Goal: Transaction & Acquisition: Purchase product/service

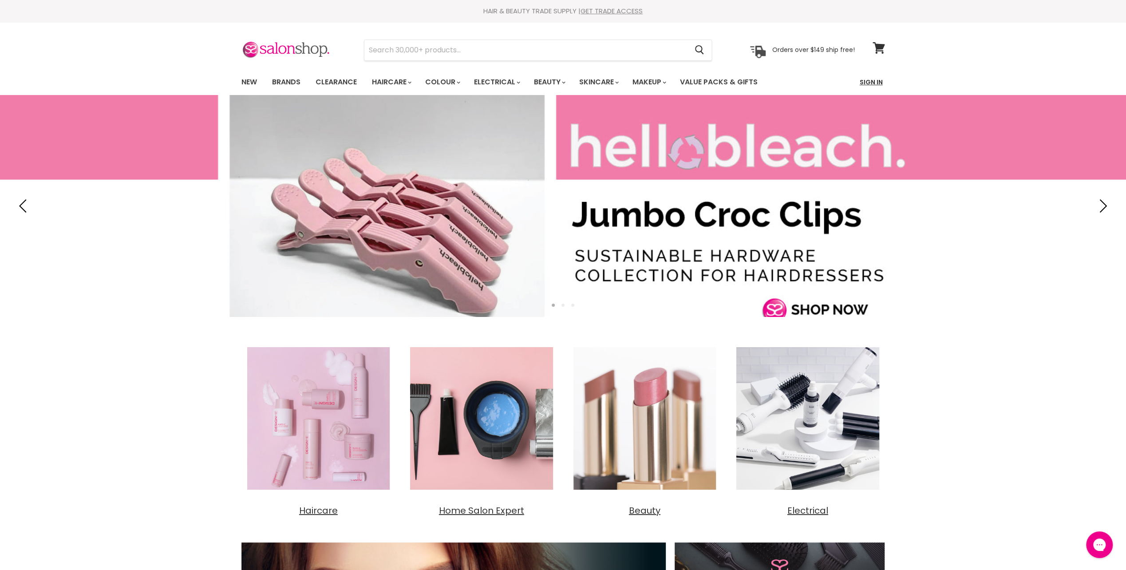
click at [863, 82] on link "Sign In" at bounding box center [871, 82] width 34 height 19
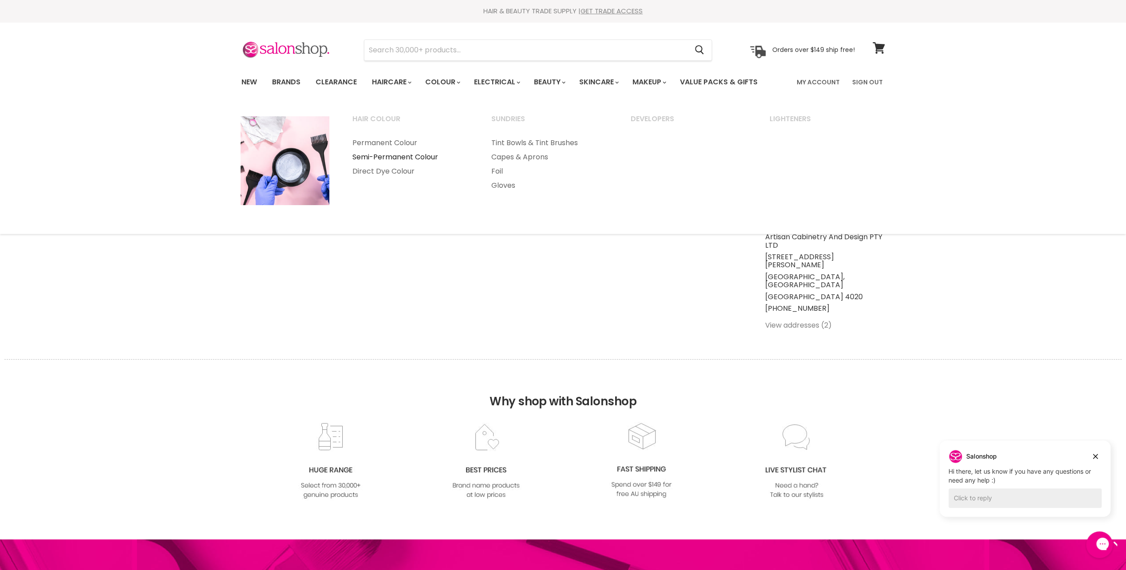
click at [402, 153] on link "Semi-Permanent Colour" at bounding box center [410, 157] width 138 height 14
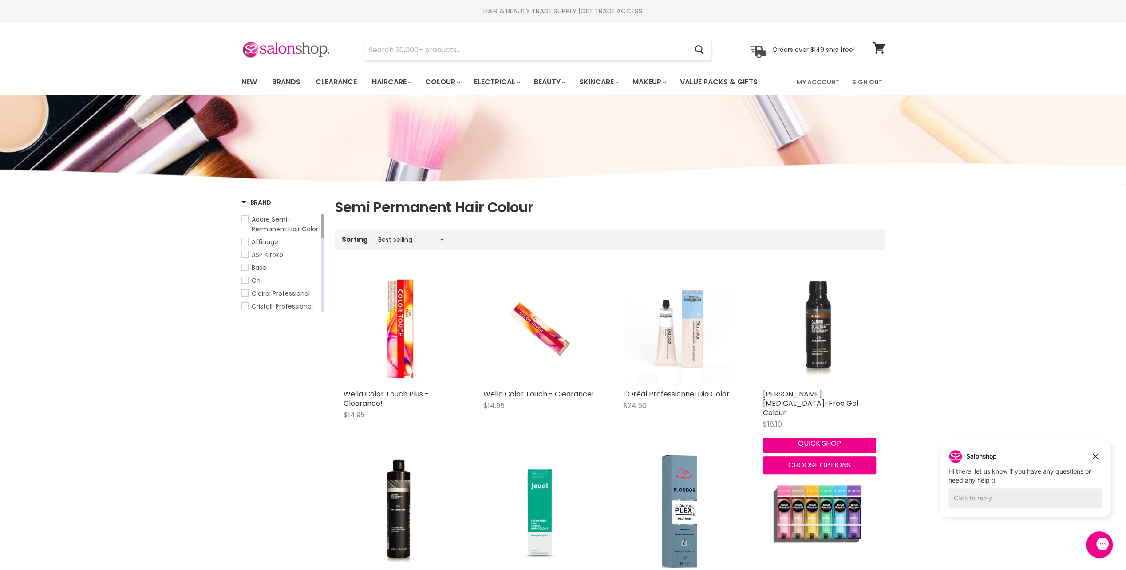
click at [839, 364] on img "Main content" at bounding box center [819, 328] width 76 height 113
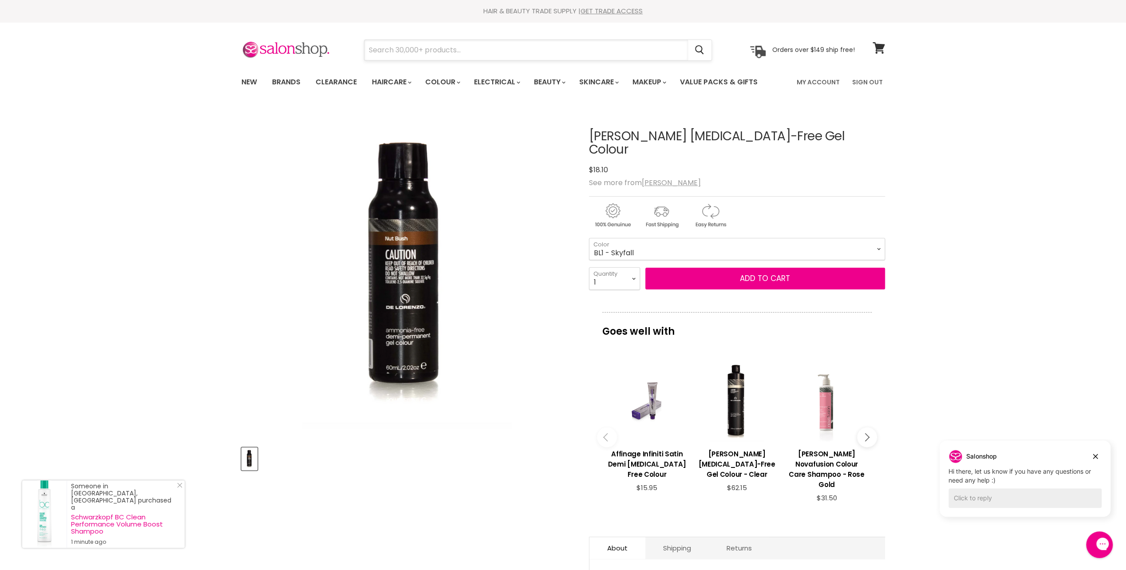
click at [404, 40] on input "Search" at bounding box center [525, 50] width 323 height 20
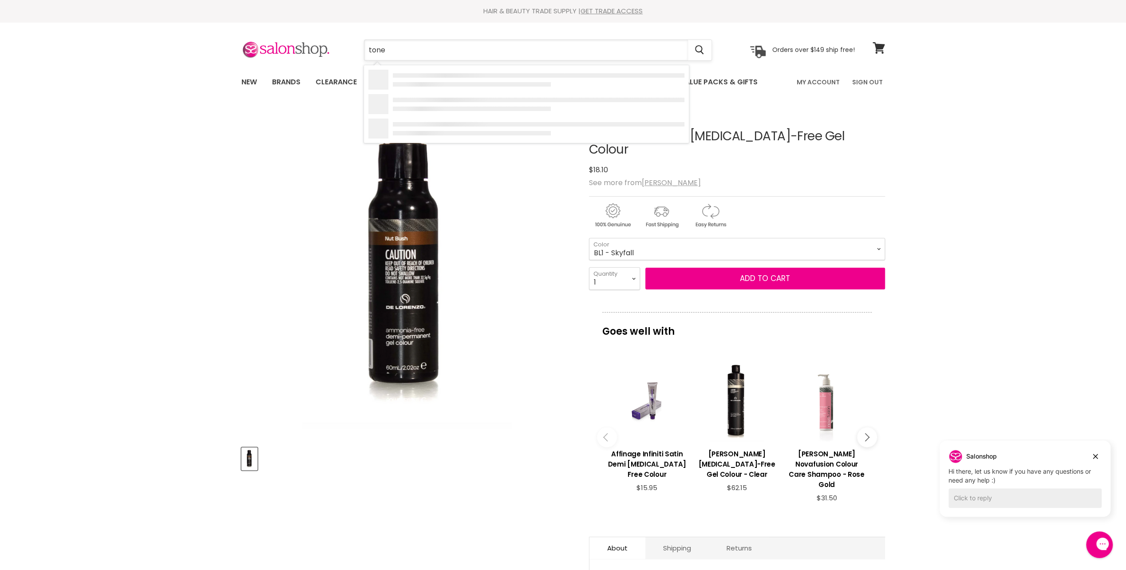
type input "toner"
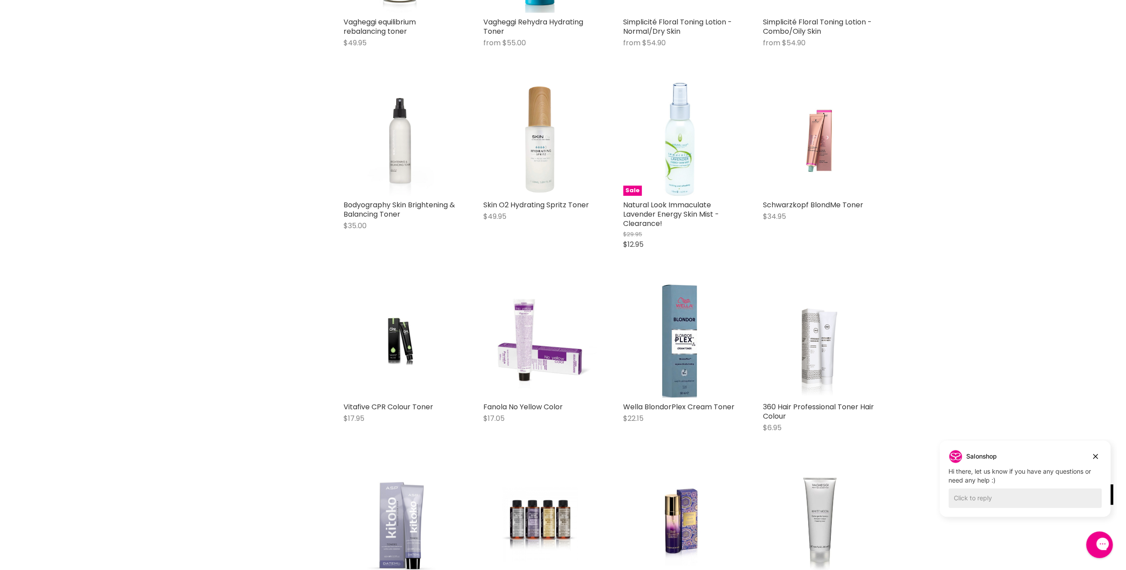
scroll to position [399, 0]
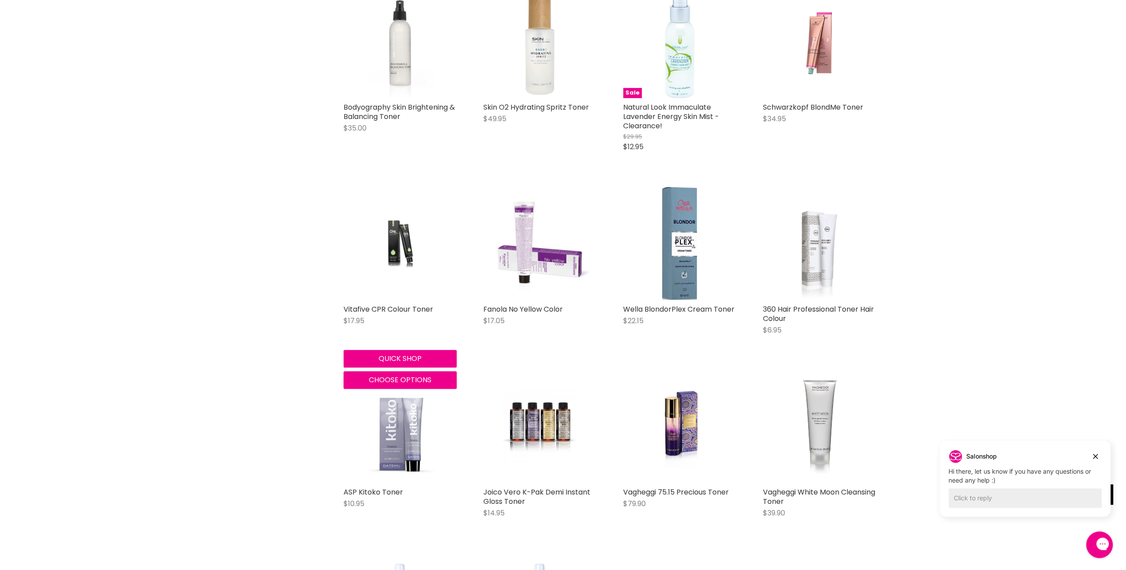
click at [375, 254] on img "Main content" at bounding box center [399, 243] width 75 height 113
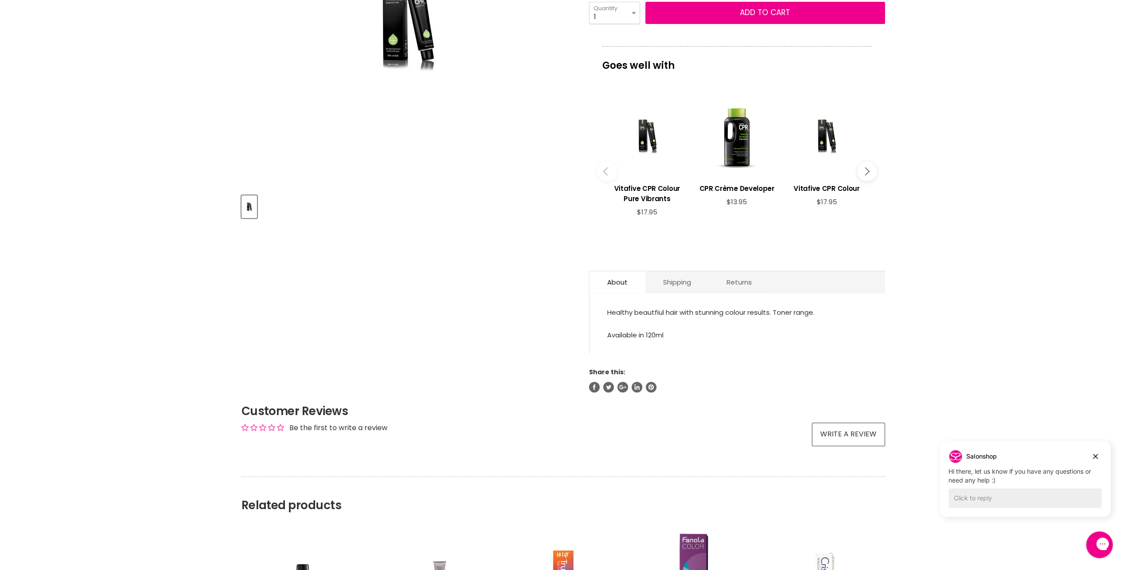
scroll to position [133, 0]
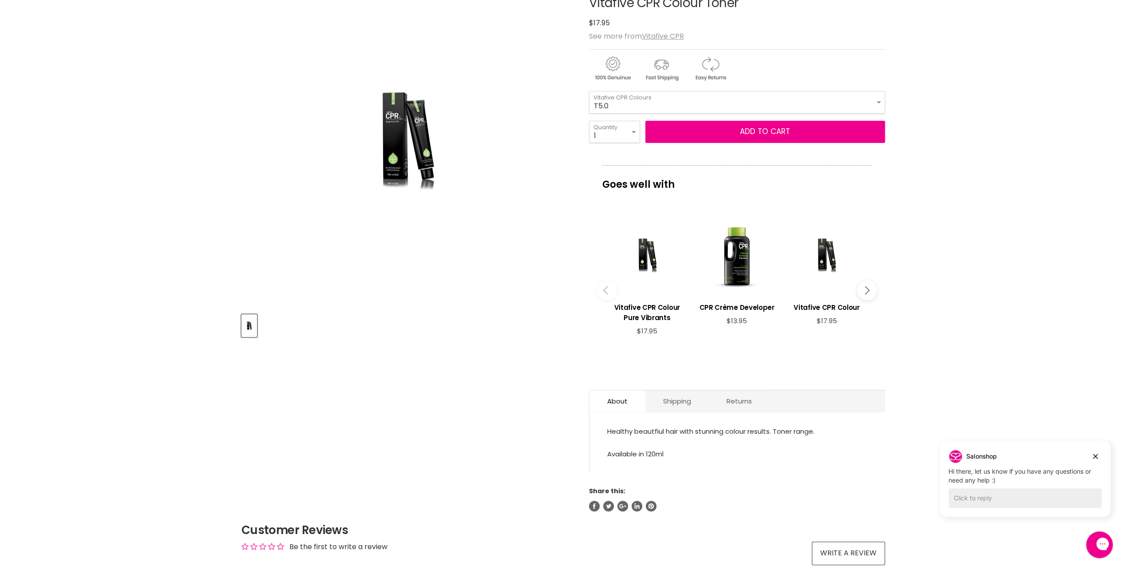
click at [427, 172] on img "Vitafive CPR Colour Toner image. Click or Scroll to Zoom." at bounding box center [406, 140] width 155 height 234
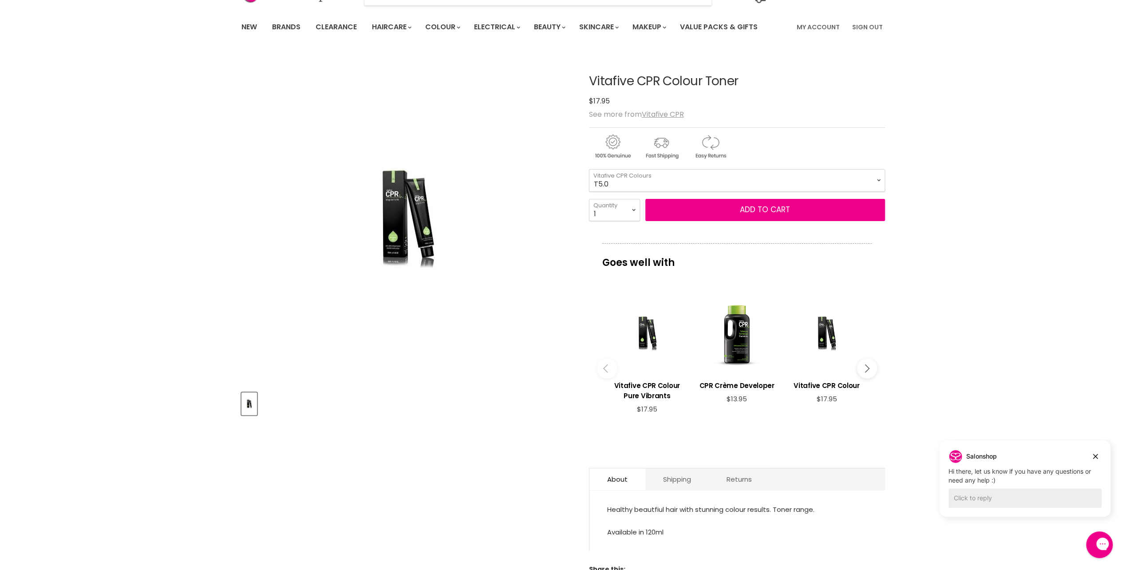
scroll to position [0, 0]
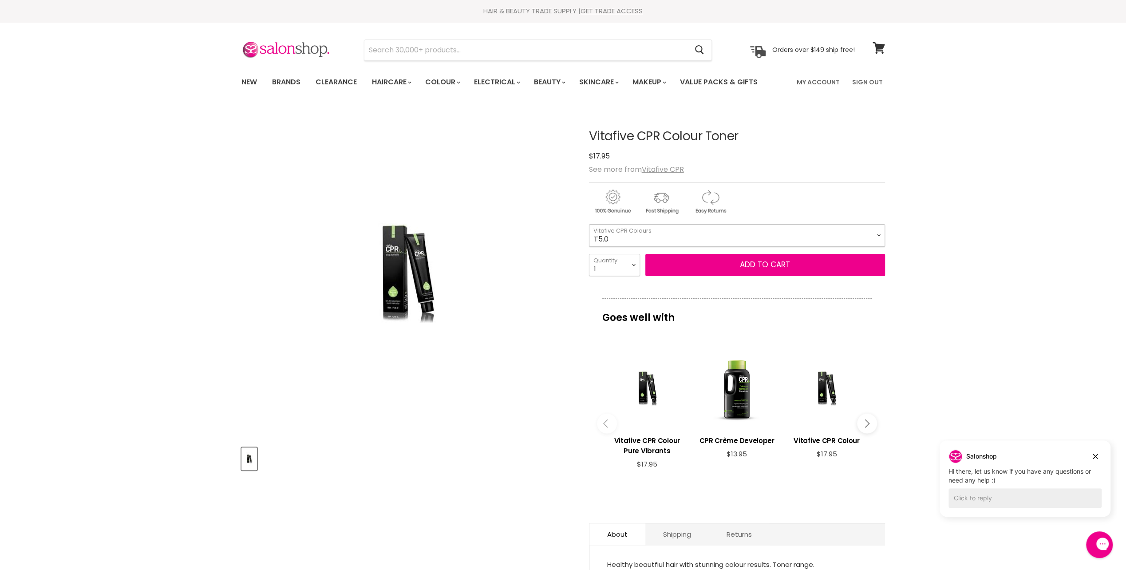
click at [645, 234] on select "T5.0 T5.1 T5.26 T5.31 T5.32 T6.11 T6.12 T6.66 T7.0 T7.31 T7.32 T7.44 T7.71 T8.1…" at bounding box center [737, 235] width 296 height 22
drag, startPoint x: 592, startPoint y: 136, endPoint x: 755, endPoint y: 135, distance: 162.8
click at [755, 135] on h1 "Vitafive CPR Colour Toner" at bounding box center [737, 137] width 296 height 14
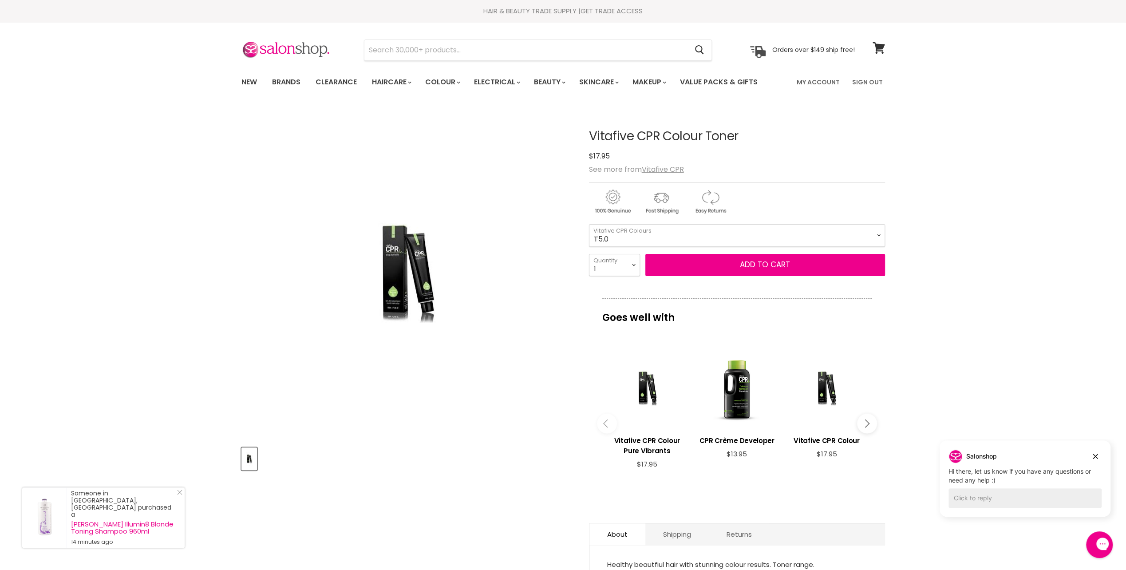
copy h1 "Vitafive CPR Colour Toner"
click at [701, 225] on select "T5.0 T5.1 T5.26 T5.31 T5.32 T6.11 T6.12 T6.66 T7.0 T7.31 T7.32 T7.44 T7.71 T8.1…" at bounding box center [737, 235] width 296 height 22
click at [589, 224] on select "T5.0 T5.1 T5.26 T5.31 T5.32 T6.11 T6.12 T6.66 T7.0 T7.31 T7.32 T7.44 T7.71 T8.1…" at bounding box center [737, 235] width 296 height 22
select select "T5.1"
click at [602, 236] on select "T5.0 T5.1 T5.26 T5.31 T5.32 T6.11 T6.12 T6.66 T7.0 T7.31 T7.32 T7.44 T7.71 T8.1…" at bounding box center [737, 235] width 296 height 22
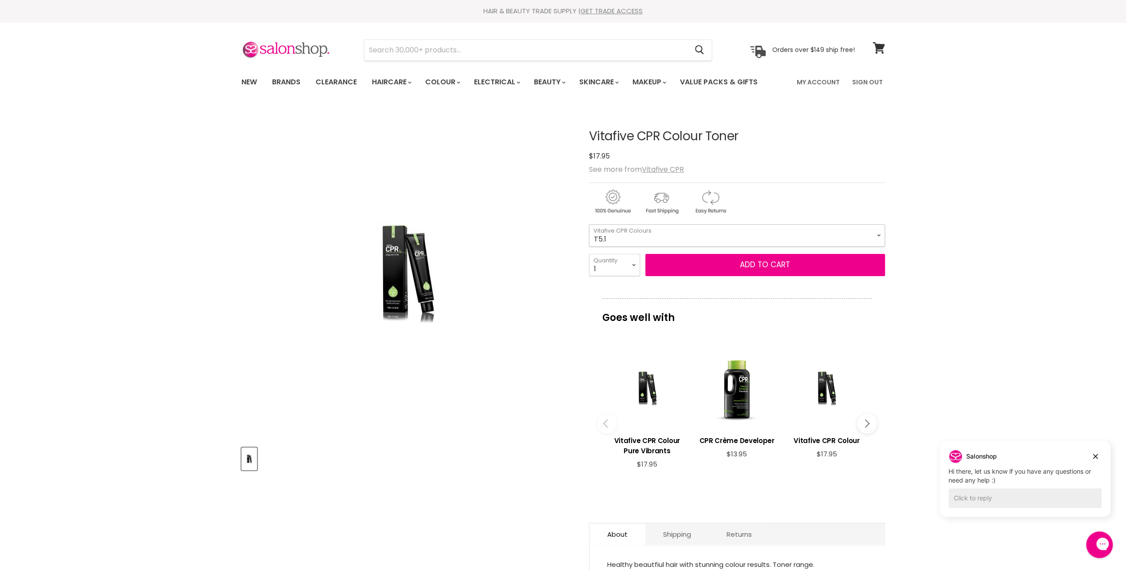
click at [589, 224] on select "T5.0 T5.1 T5.26 T5.31 T5.32 T6.11 T6.12 T6.66 T7.0 T7.31 T7.32 T7.44 T7.71 T8.1…" at bounding box center [737, 235] width 296 height 22
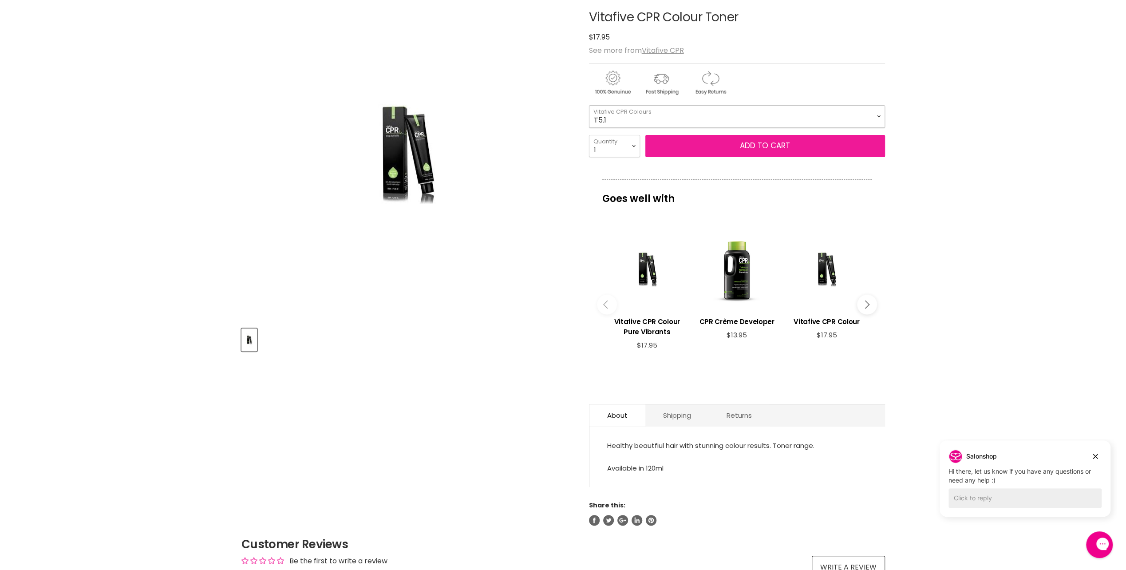
scroll to position [133, 0]
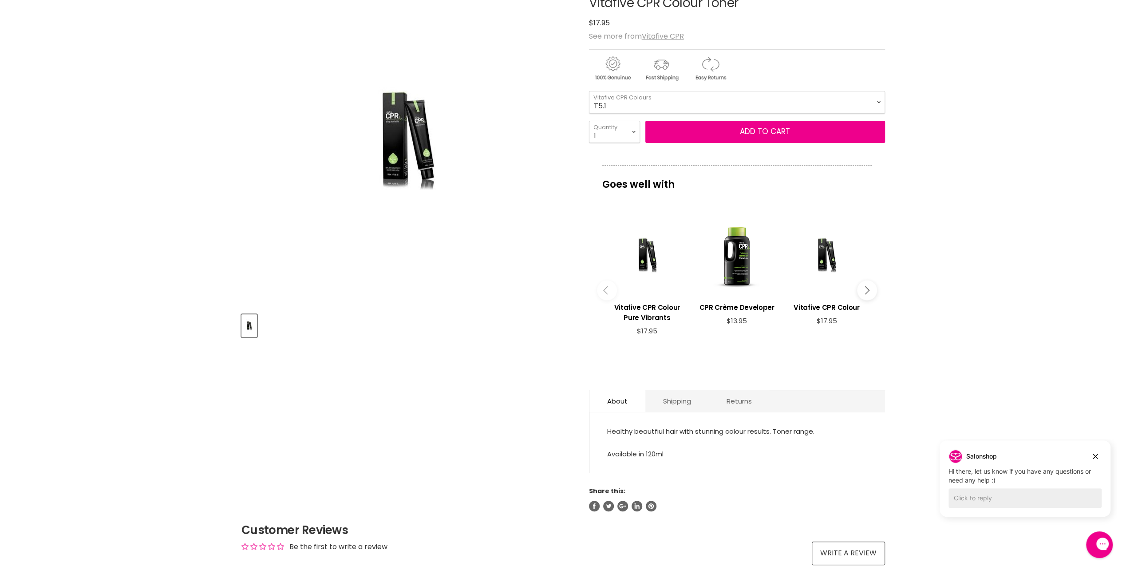
click at [421, 167] on img "Vitafive CPR Colour Toner image. Click or Scroll to Zoom." at bounding box center [406, 140] width 155 height 234
click at [646, 255] on div "Main content" at bounding box center [646, 254] width 81 height 81
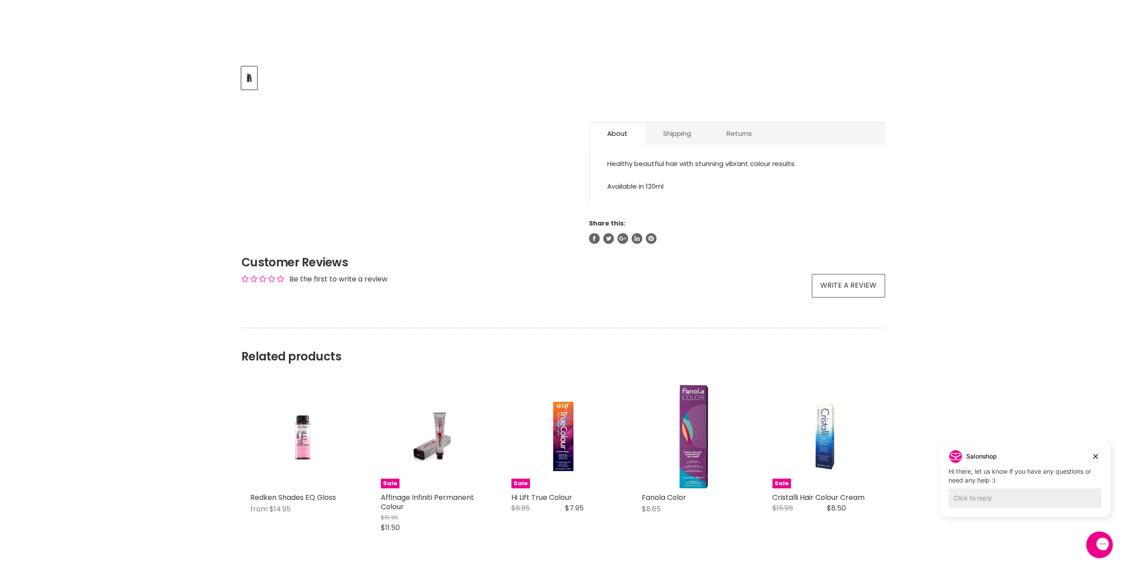
scroll to position [444, 0]
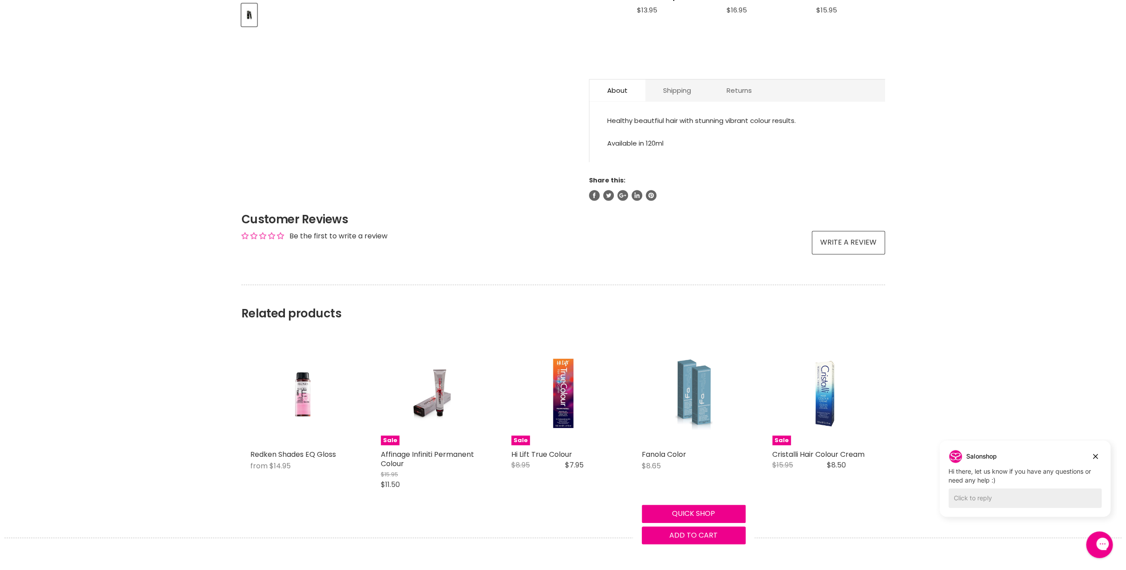
click at [695, 350] on img "Main content" at bounding box center [693, 393] width 69 height 104
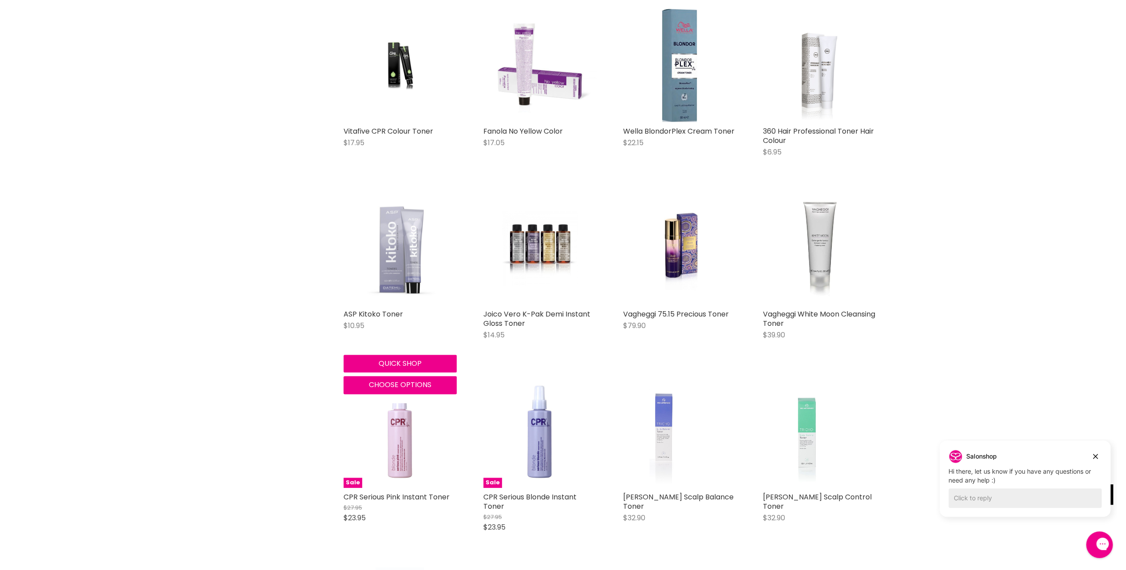
click at [398, 280] on img "Main content" at bounding box center [399, 248] width 113 height 113
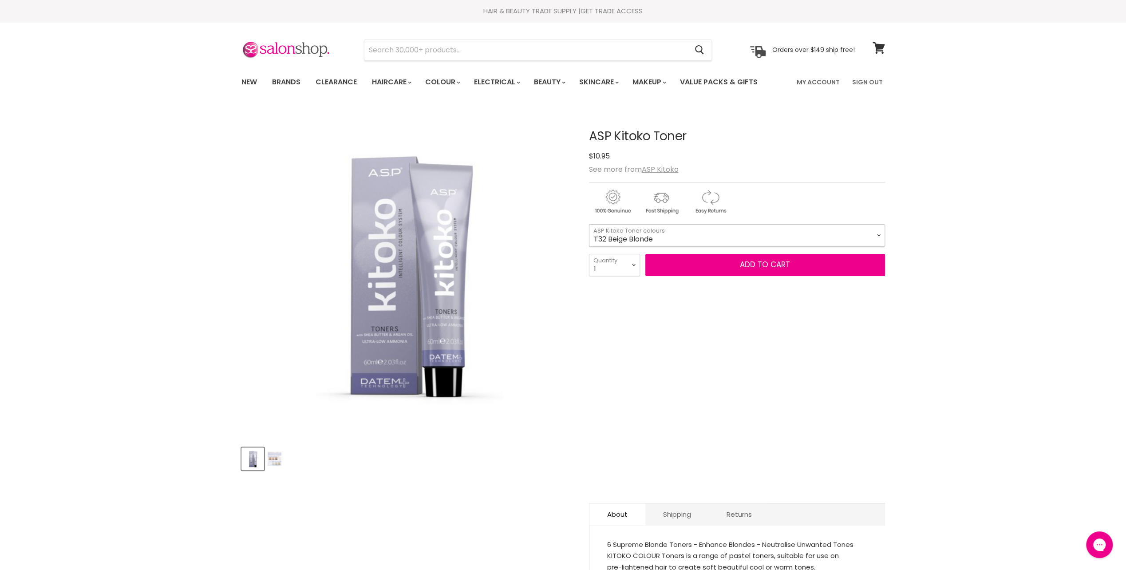
click at [639, 237] on select "T32 Beige Blonde T2 Pearl Blonde T21S Super Ice Blonde T26 [PERSON_NAME] T21 Ic…" at bounding box center [737, 235] width 296 height 22
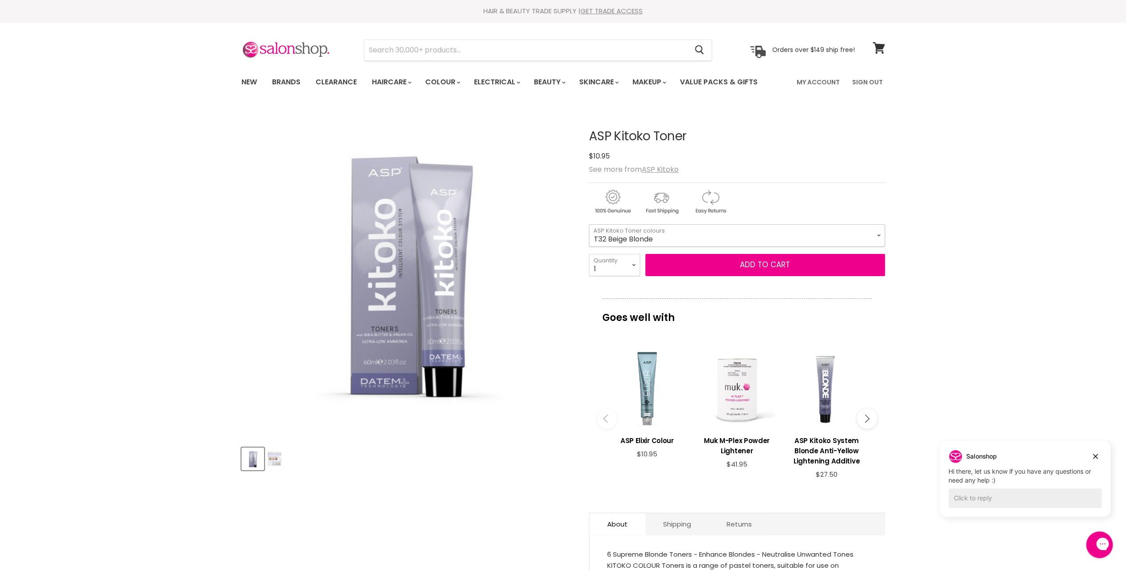
click at [639, 237] on select "T32 Beige Blonde T2 Pearl Blonde T21S Super Ice Blonde T26 [PERSON_NAME] T21 Ic…" at bounding box center [737, 235] width 296 height 22
click at [415, 54] on input "Search" at bounding box center [525, 50] width 323 height 20
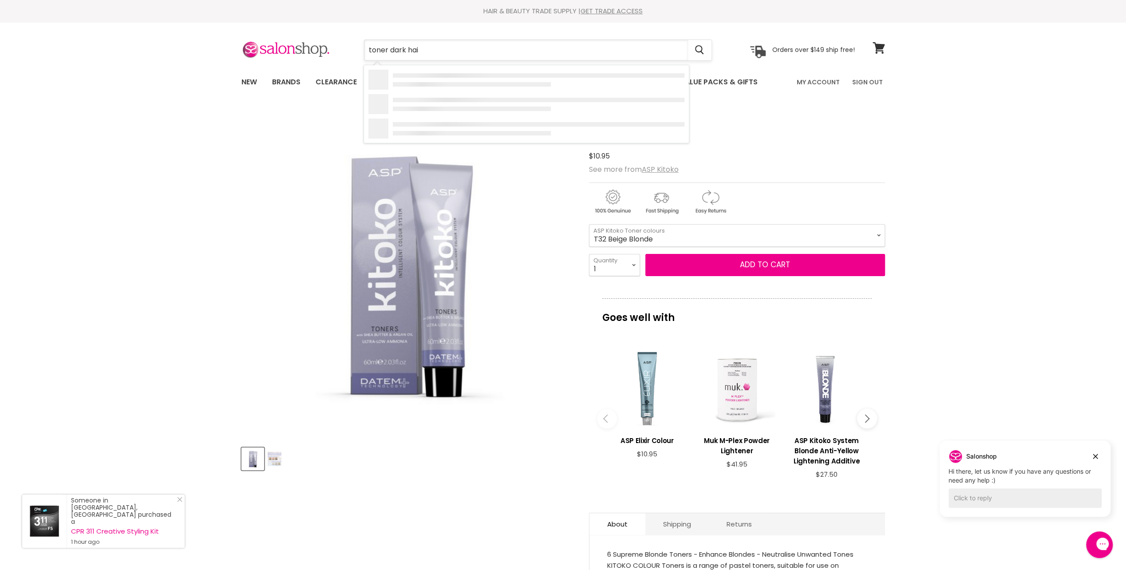
type input "toner dark hair"
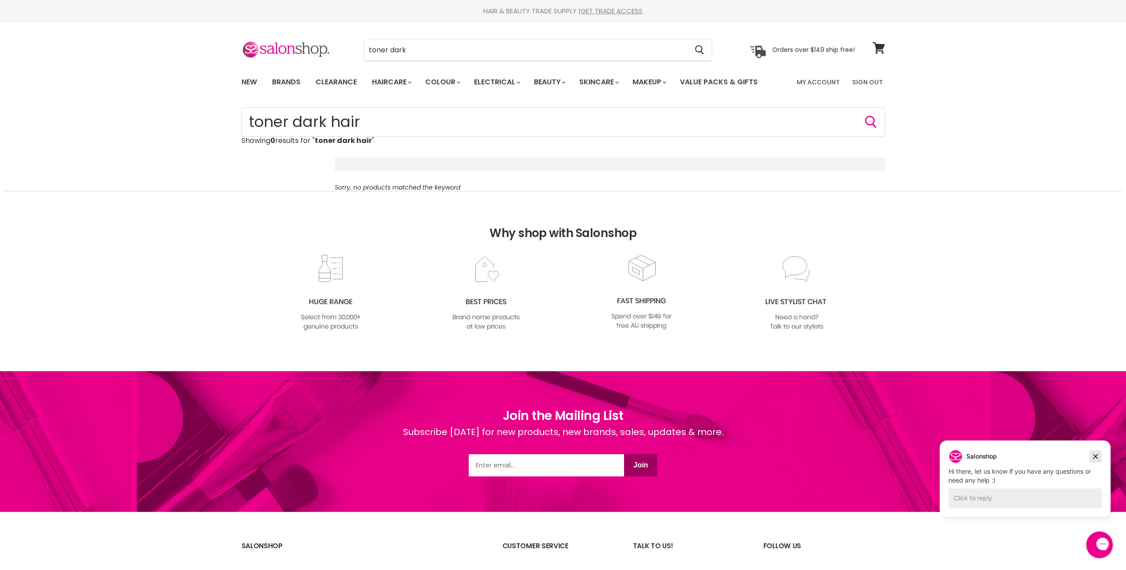
click at [1096, 454] on icon "Dismiss campaign" at bounding box center [1095, 456] width 9 height 11
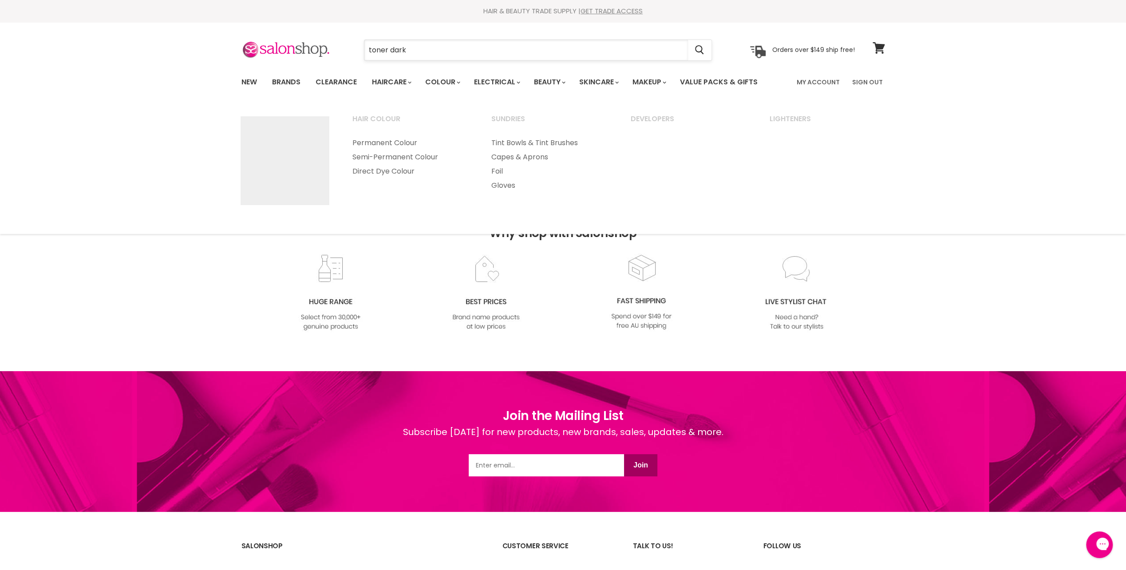
click at [441, 54] on input "toner dark" at bounding box center [525, 50] width 323 height 20
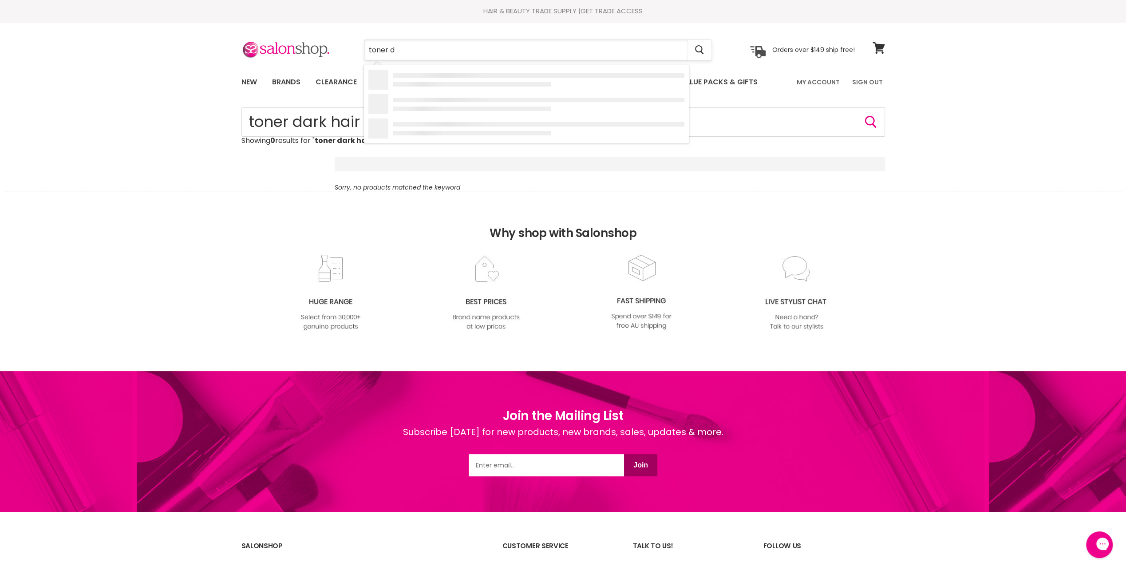
type input "toner"
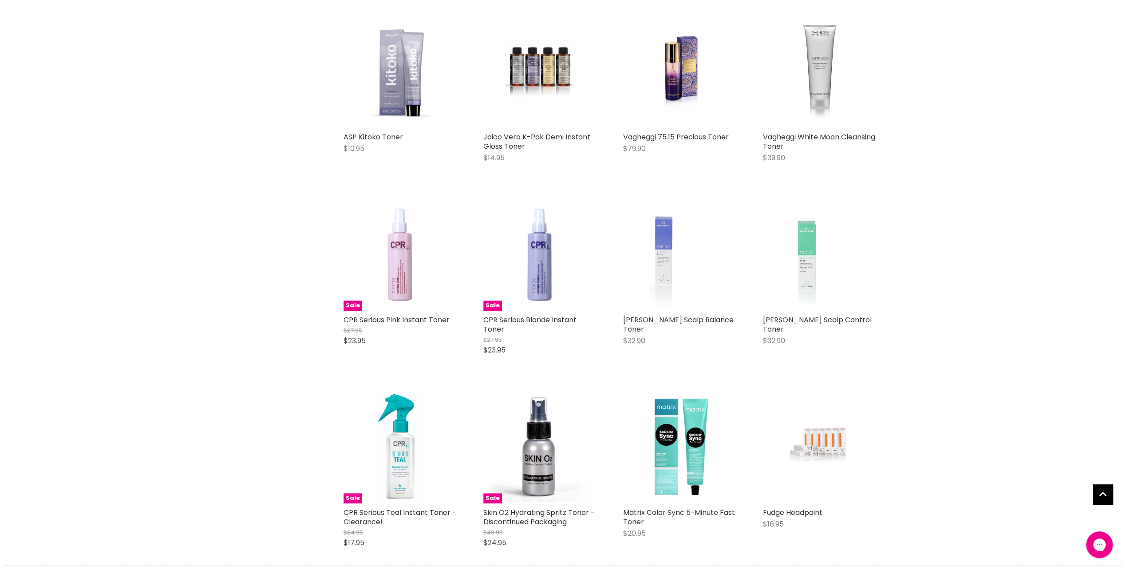
scroll to position [843, 0]
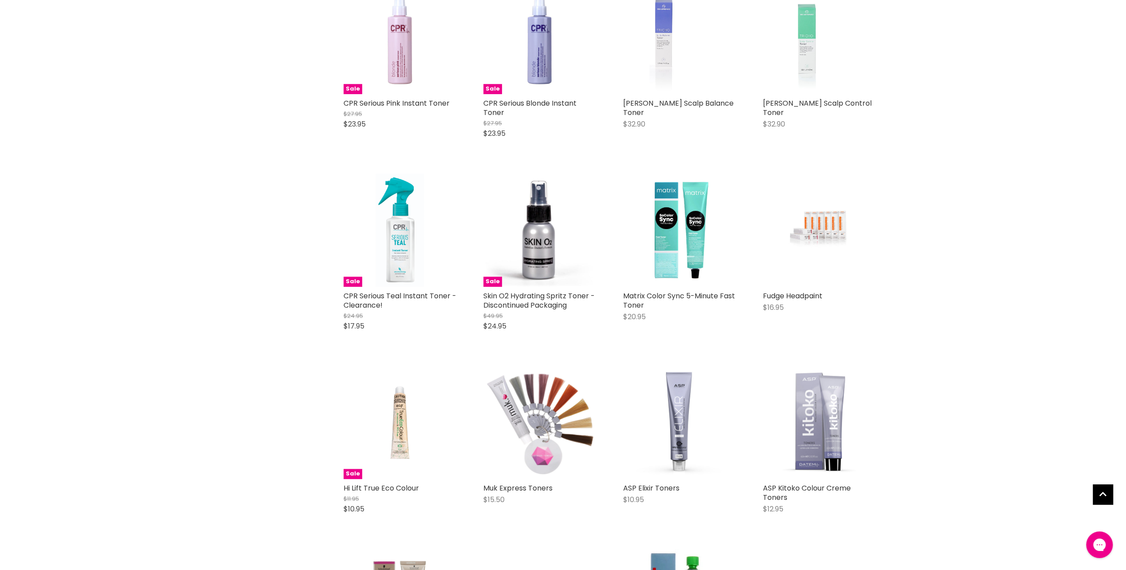
scroll to position [1065, 0]
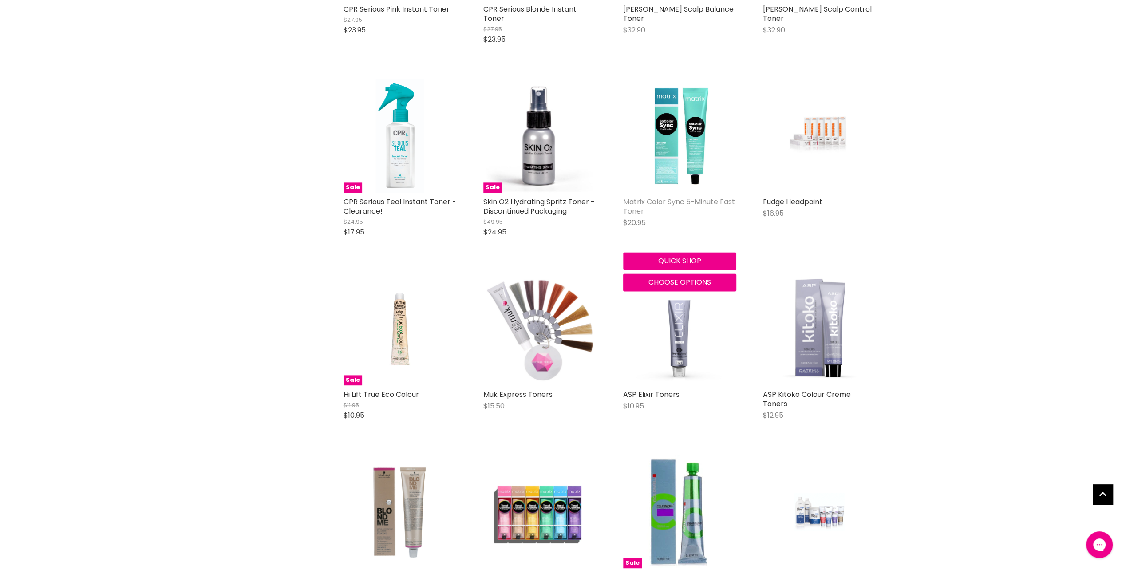
click at [716, 202] on link "Matrix Color Sync 5-Minute Fast Toner" at bounding box center [679, 207] width 112 height 20
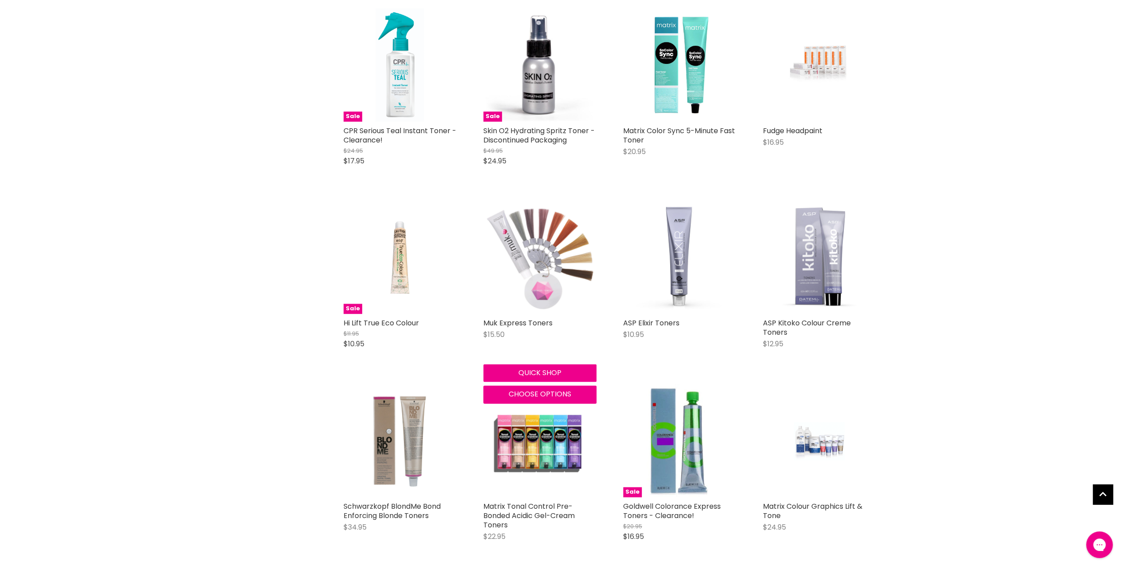
click at [555, 252] on img "Main content" at bounding box center [539, 257] width 113 height 113
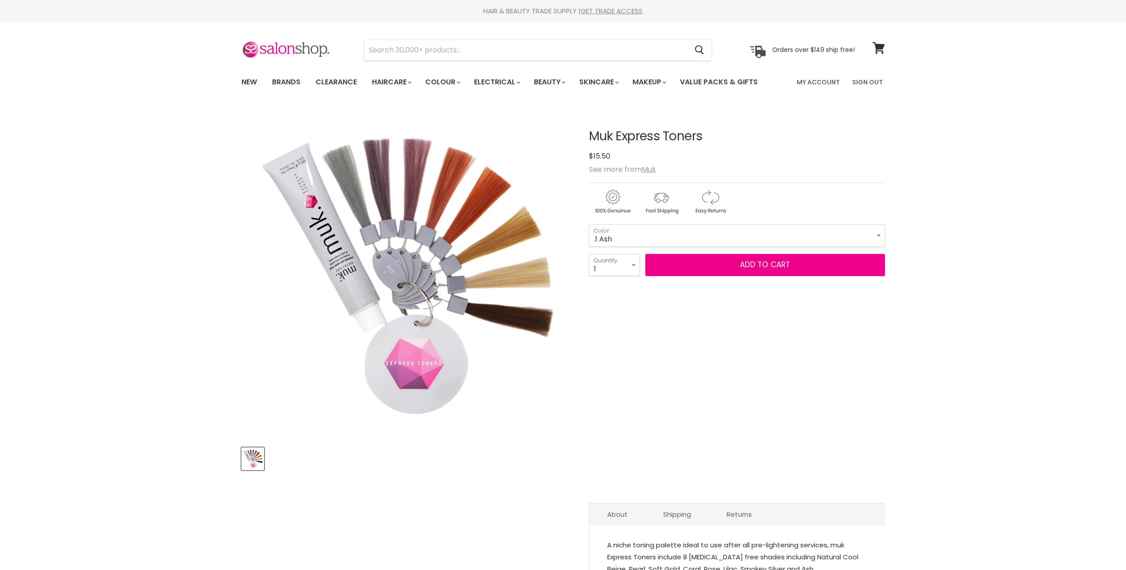
click at [624, 236] on select ".1 Ash .12 Smokey Silver .2 Lilac .57 Rose .42 Coral .37 Soft Gold .72 Pearl .0…" at bounding box center [737, 235] width 296 height 22
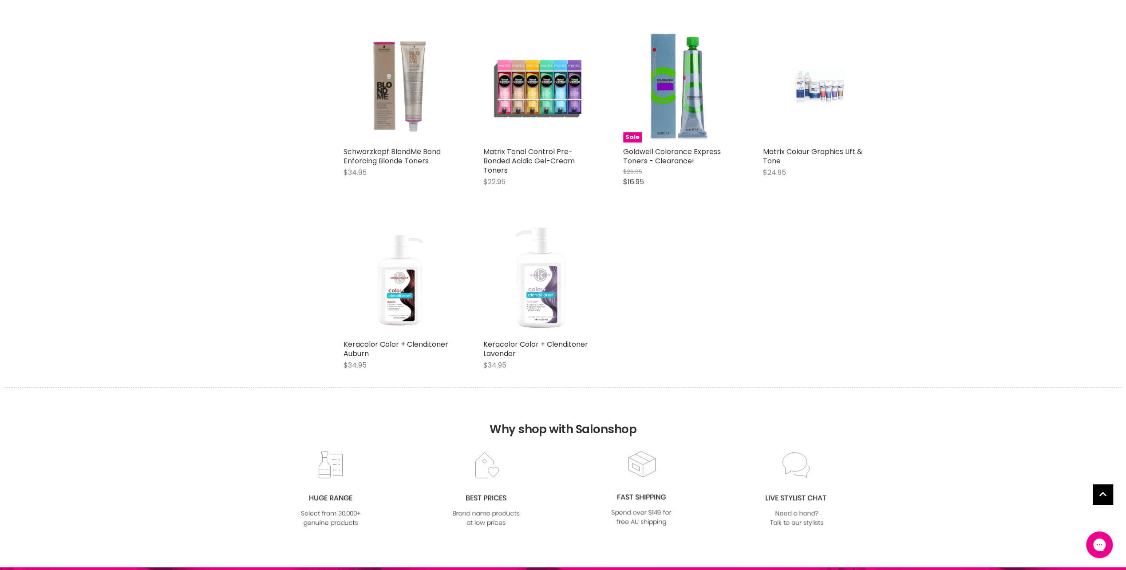
scroll to position [326, 0]
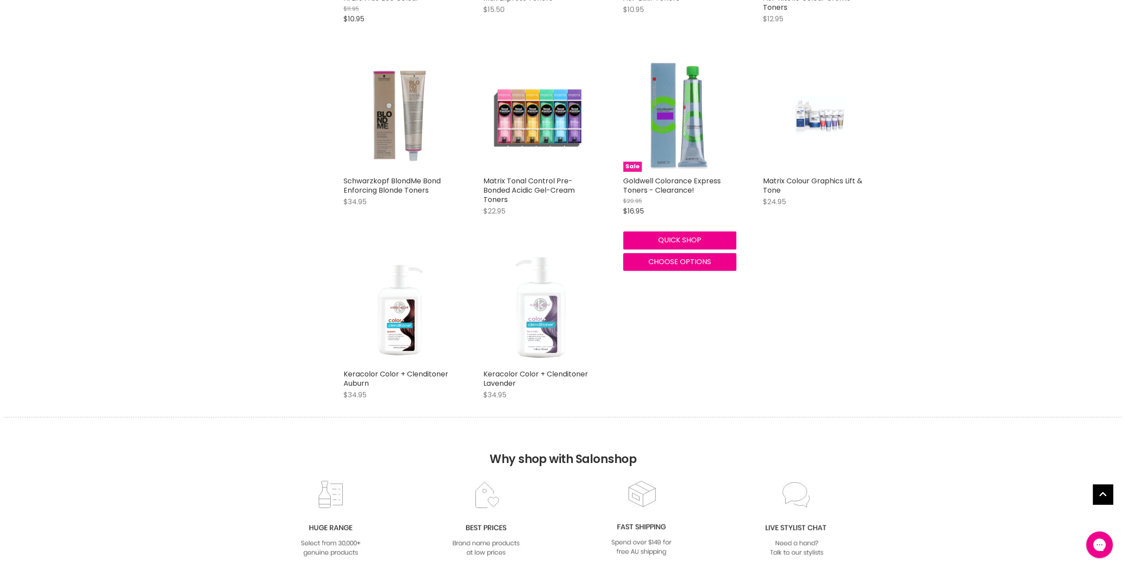
click at [679, 142] on img "Main content" at bounding box center [679, 115] width 113 height 113
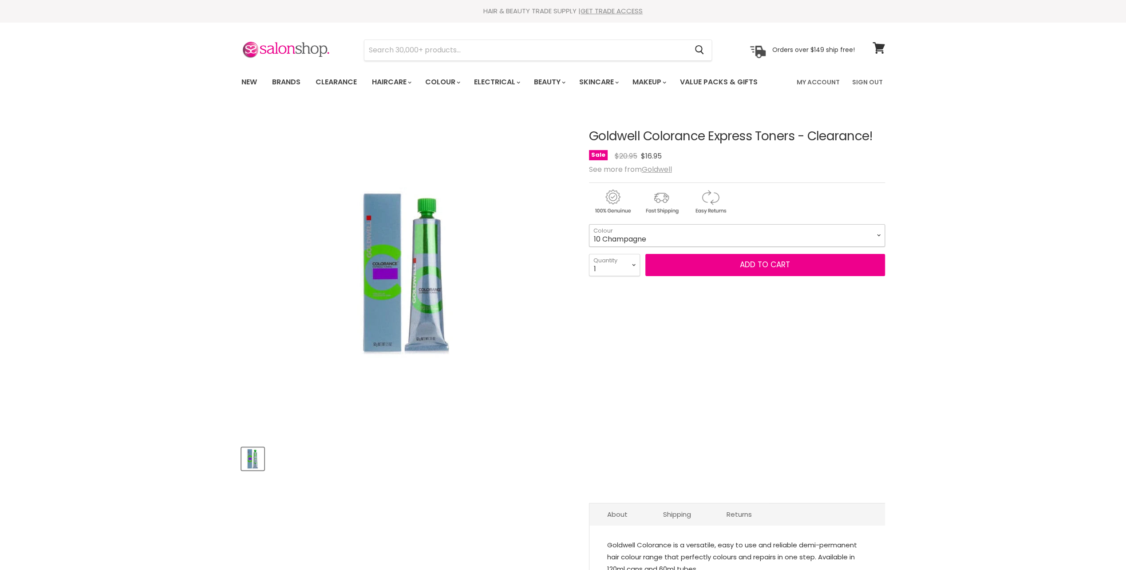
drag, startPoint x: 0, startPoint y: 0, endPoint x: 655, endPoint y: 237, distance: 696.8
click at [655, 237] on select "9 Champagne 9 Icy 9 Silver 10 Champagne" at bounding box center [737, 235] width 296 height 22
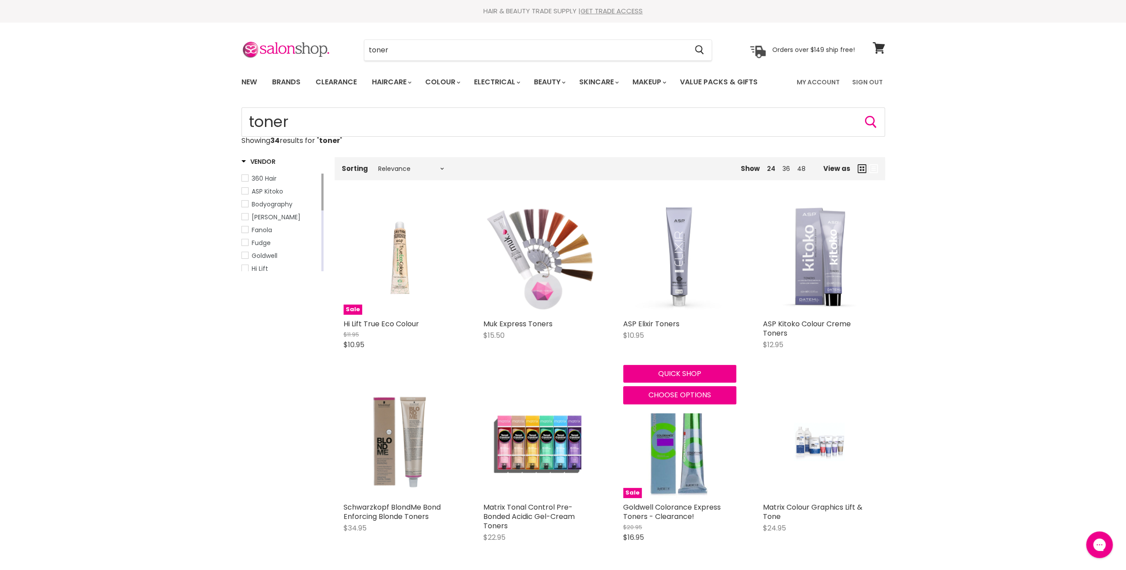
click at [676, 253] on img "Main content" at bounding box center [679, 257] width 113 height 113
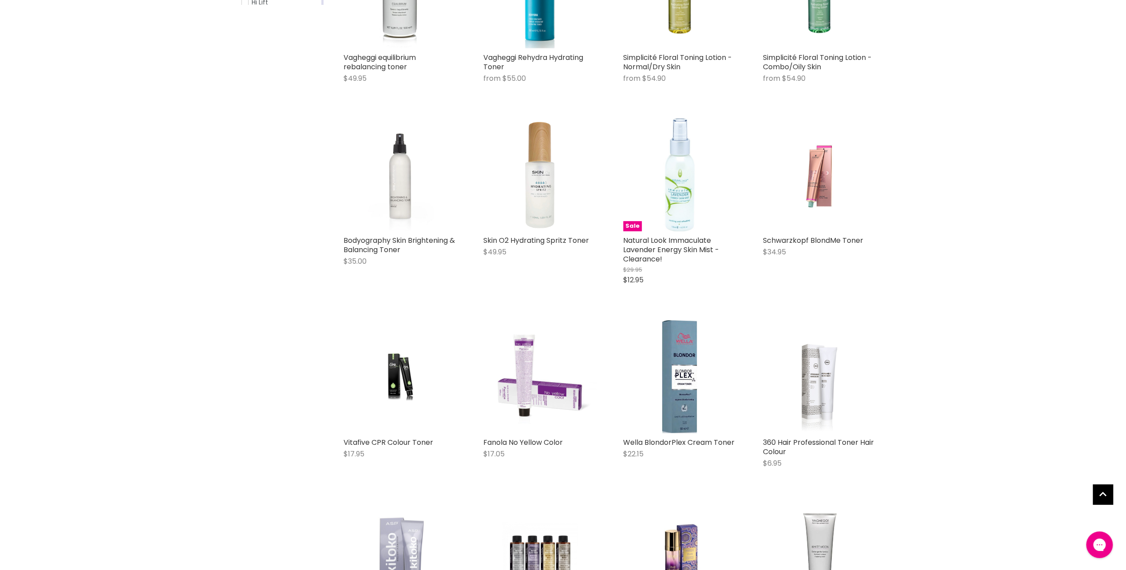
scroll to position [488, 0]
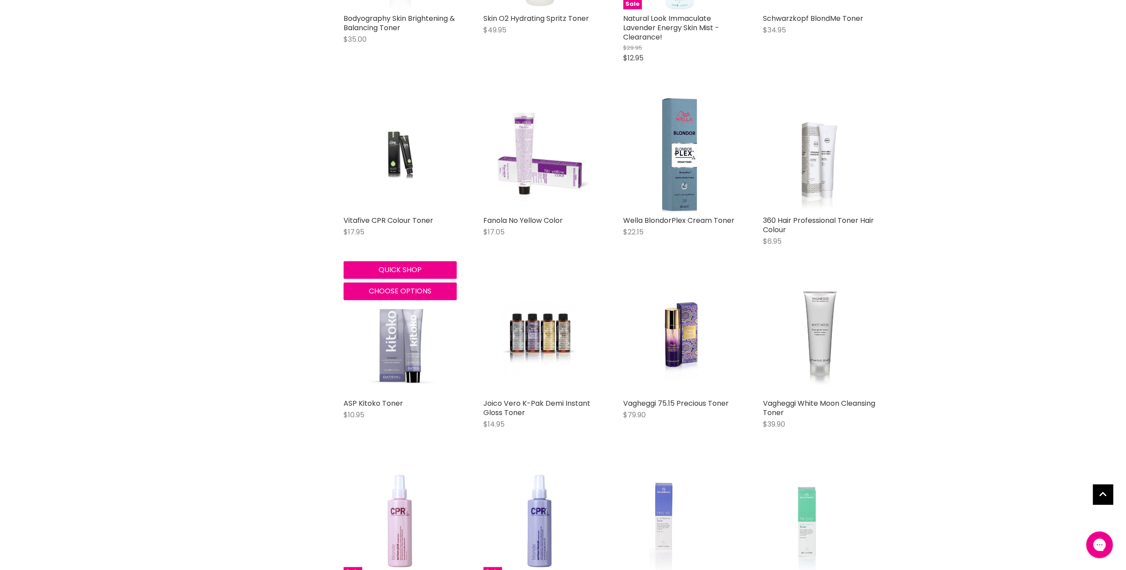
click at [405, 141] on img "Main content" at bounding box center [399, 154] width 75 height 113
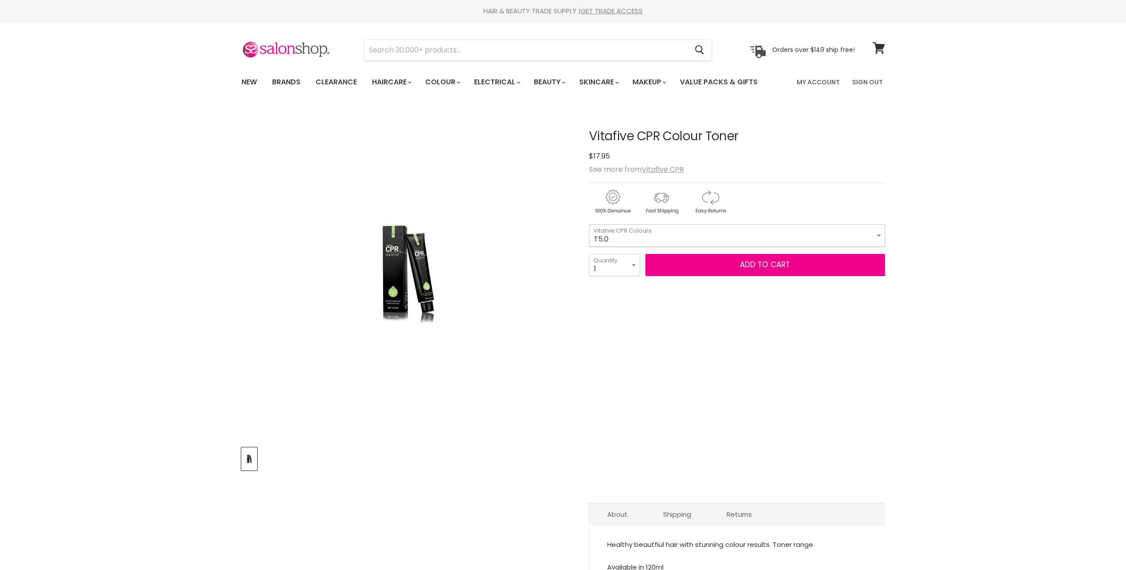
drag, startPoint x: 0, startPoint y: 0, endPoint x: 613, endPoint y: 236, distance: 657.2
click at [613, 236] on select "T5.0 T5.1 T5.26 T5.31 T5.32 T6.11 T6.12 T6.66 T7.0 T7.31 T7.32 T7.44 T7.71 T8.1…" at bounding box center [737, 235] width 296 height 22
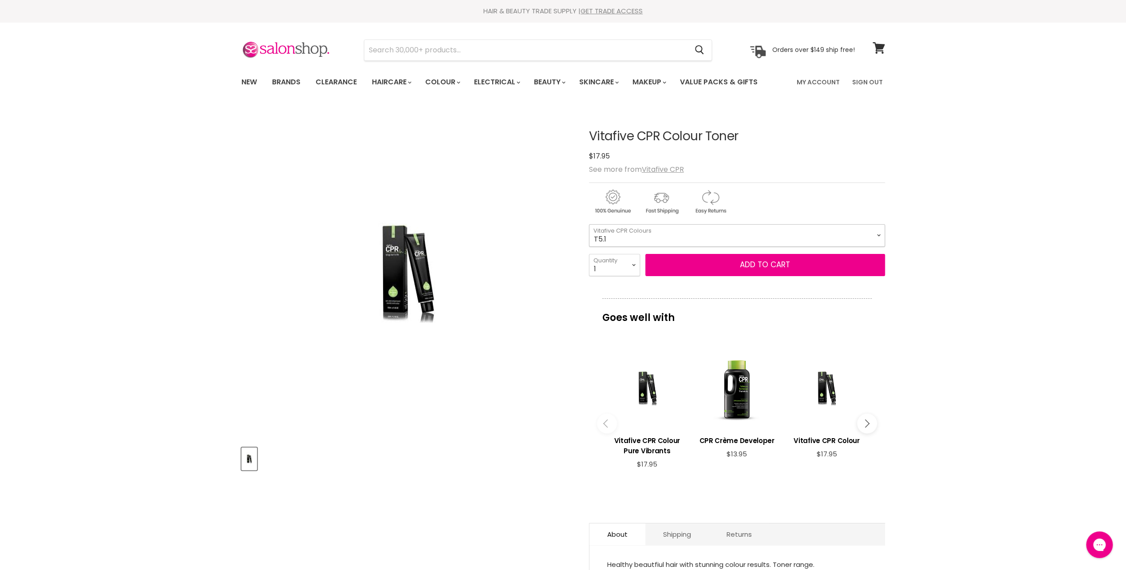
click at [589, 224] on select "T5.0 T5.1 T5.26 T5.31 T5.32 T6.11 T6.12 T6.66 T7.0 T7.31 T7.32 T7.44 T7.71 T8.1…" at bounding box center [737, 235] width 296 height 22
select select "T5.1"
click at [726, 268] on button "Add to cart" at bounding box center [765, 265] width 240 height 22
click at [766, 268] on button "Add to cart" at bounding box center [765, 265] width 240 height 22
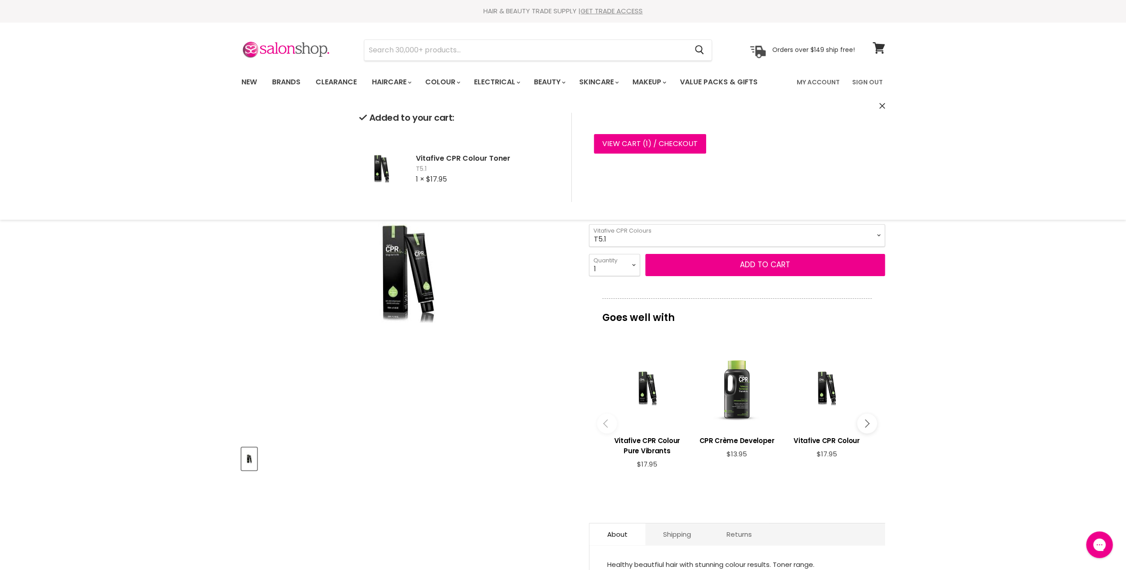
click at [731, 391] on div "Main content" at bounding box center [736, 387] width 81 height 81
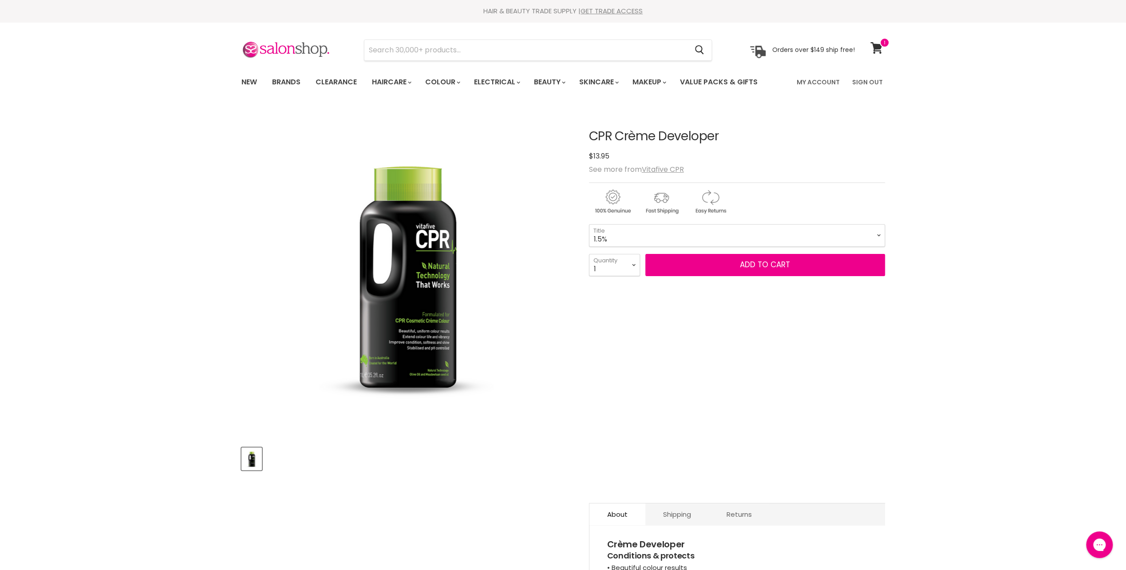
drag, startPoint x: 0, startPoint y: 0, endPoint x: 662, endPoint y: 238, distance: 703.4
click at [662, 238] on select "1.5% 10vol 20vol 30vol 40vol" at bounding box center [737, 235] width 296 height 22
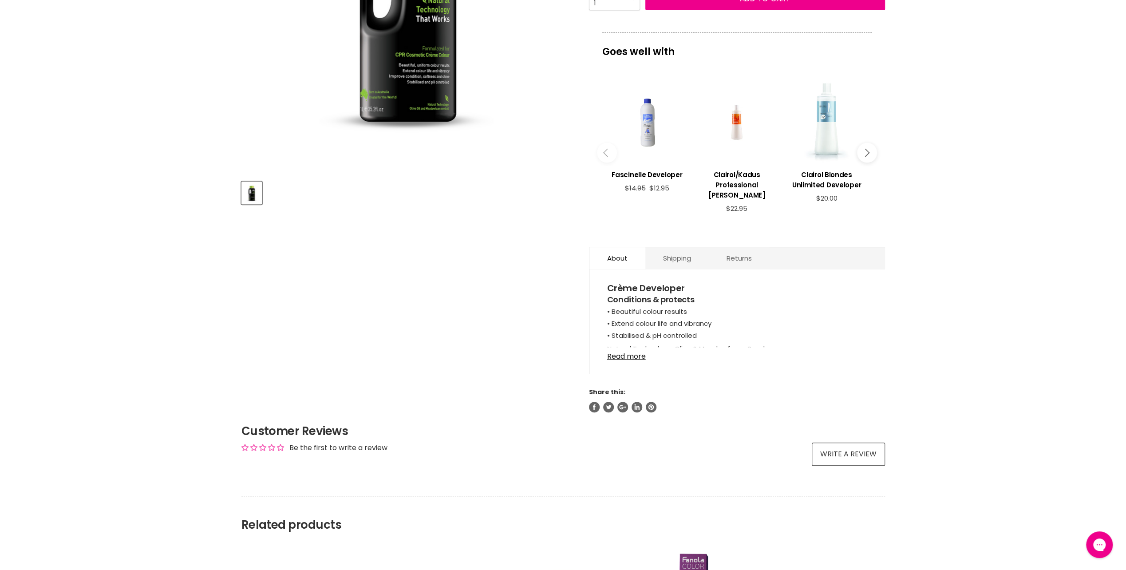
scroll to position [266, 0]
click at [629, 356] on link "Read more" at bounding box center [737, 353] width 260 height 13
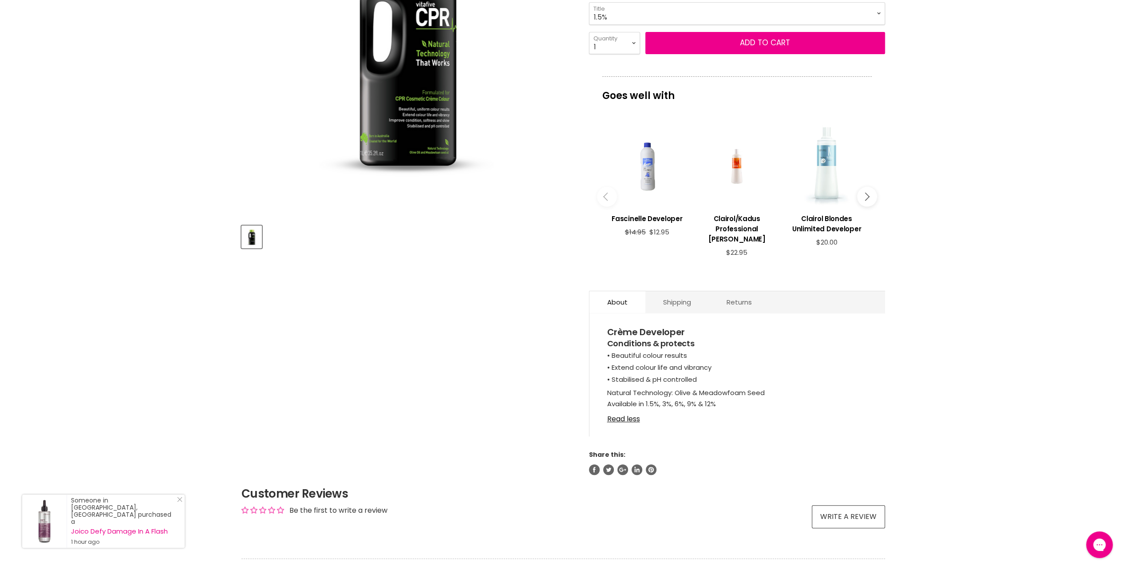
scroll to position [89, 0]
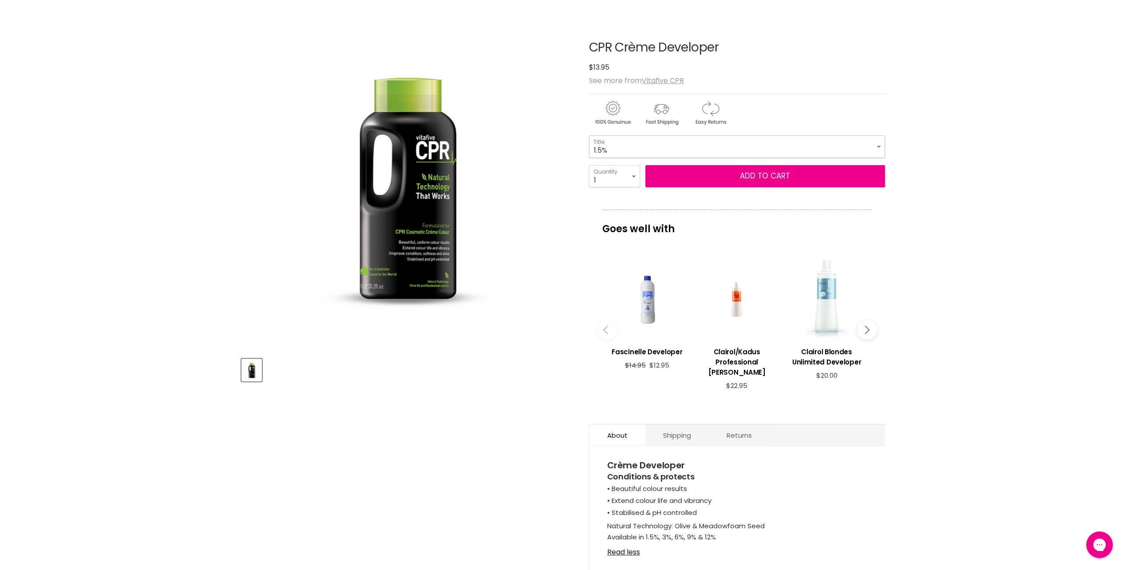
click at [620, 151] on select "1.5% 10vol 20vol 30vol 40vol" at bounding box center [737, 146] width 296 height 22
click at [589, 135] on select "1.5% 10vol 20vol 30vol 40vol" at bounding box center [737, 146] width 296 height 22
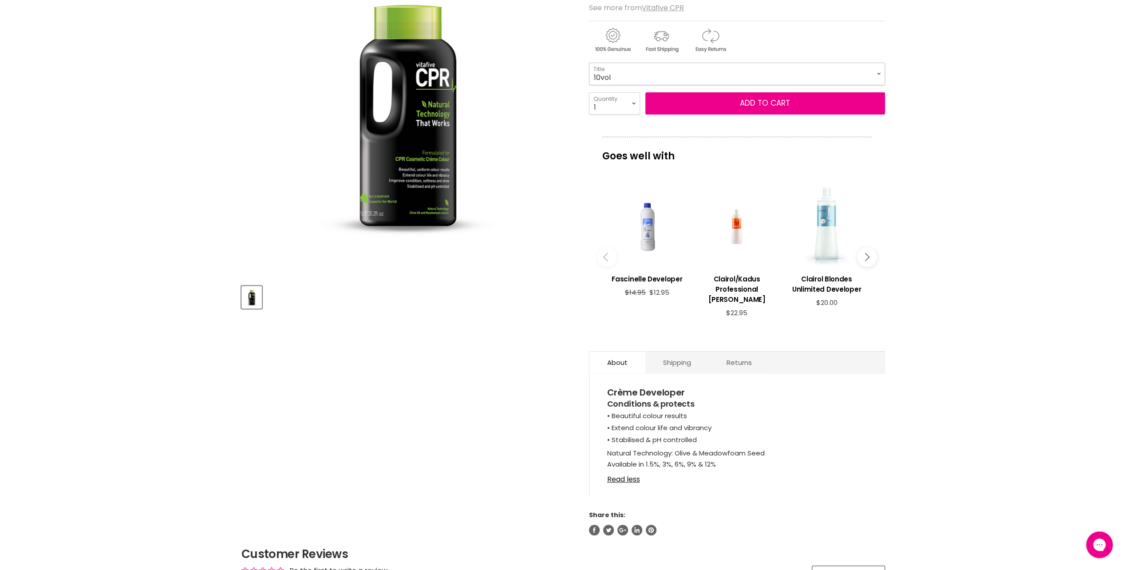
scroll to position [89, 0]
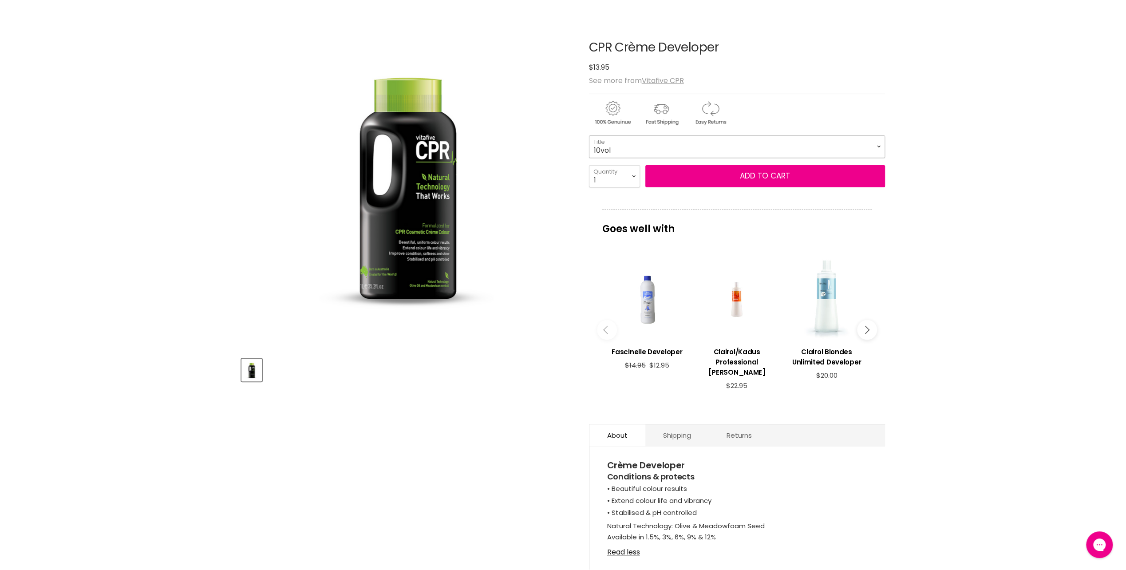
click at [676, 150] on select "1.5% 10vol 20vol 30vol 40vol" at bounding box center [737, 146] width 296 height 22
click at [589, 135] on select "1.5% 10vol 20vol 30vol 40vol" at bounding box center [737, 146] width 296 height 22
select select "30vol"
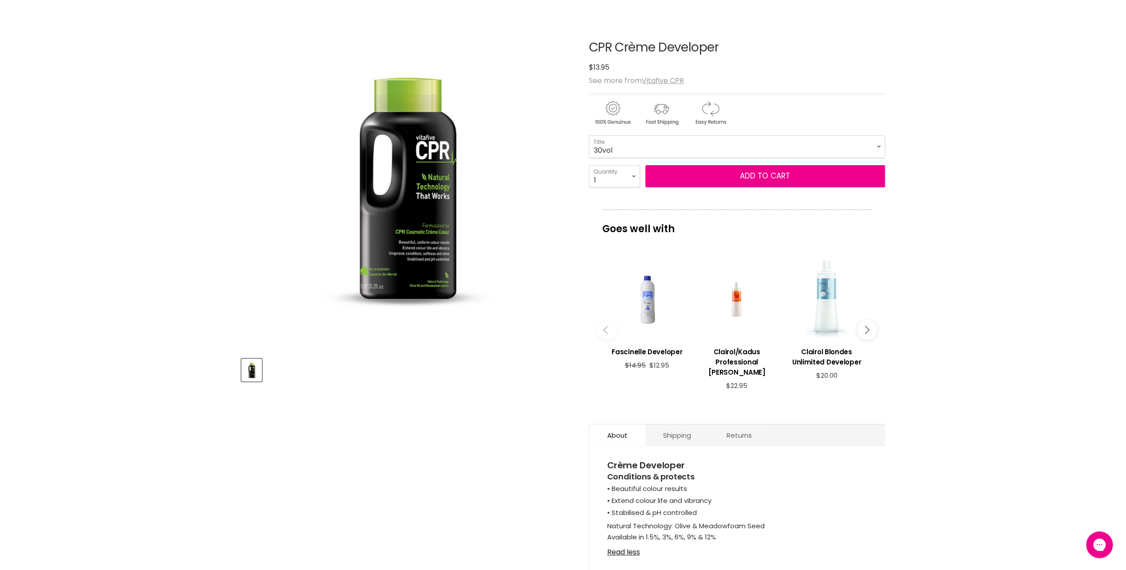
click at [432, 250] on img "CPR Crème Developer image. Click or Scroll to Zoom." at bounding box center [407, 184] width 280 height 311
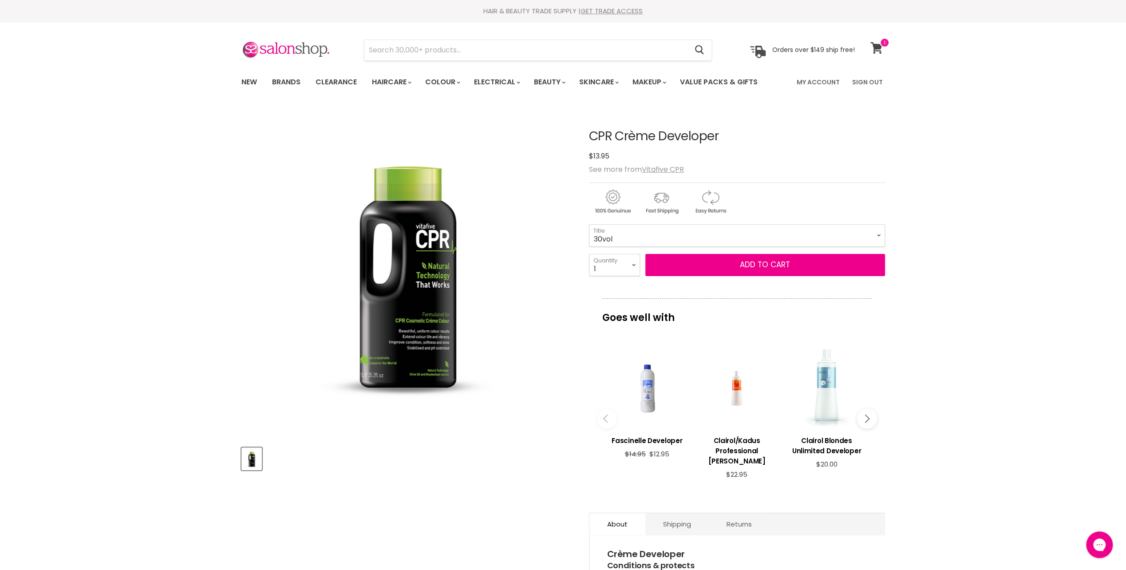
click at [878, 50] on icon at bounding box center [876, 48] width 12 height 12
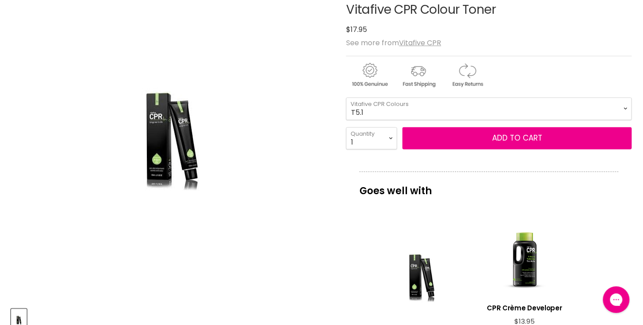
click at [197, 173] on img "Vitafive CPR Colour Toner image. Click or Scroll to Zoom." at bounding box center [170, 141] width 155 height 234
click at [178, 174] on img "Vitafive CPR Colour Toner image. Click or Scroll to Zoom." at bounding box center [170, 141] width 155 height 234
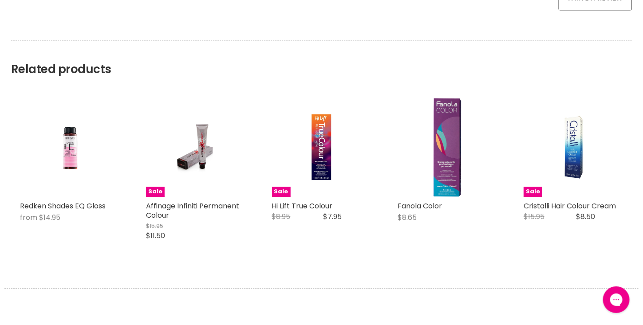
scroll to position [684, 0]
